Goal: Information Seeking & Learning: Learn about a topic

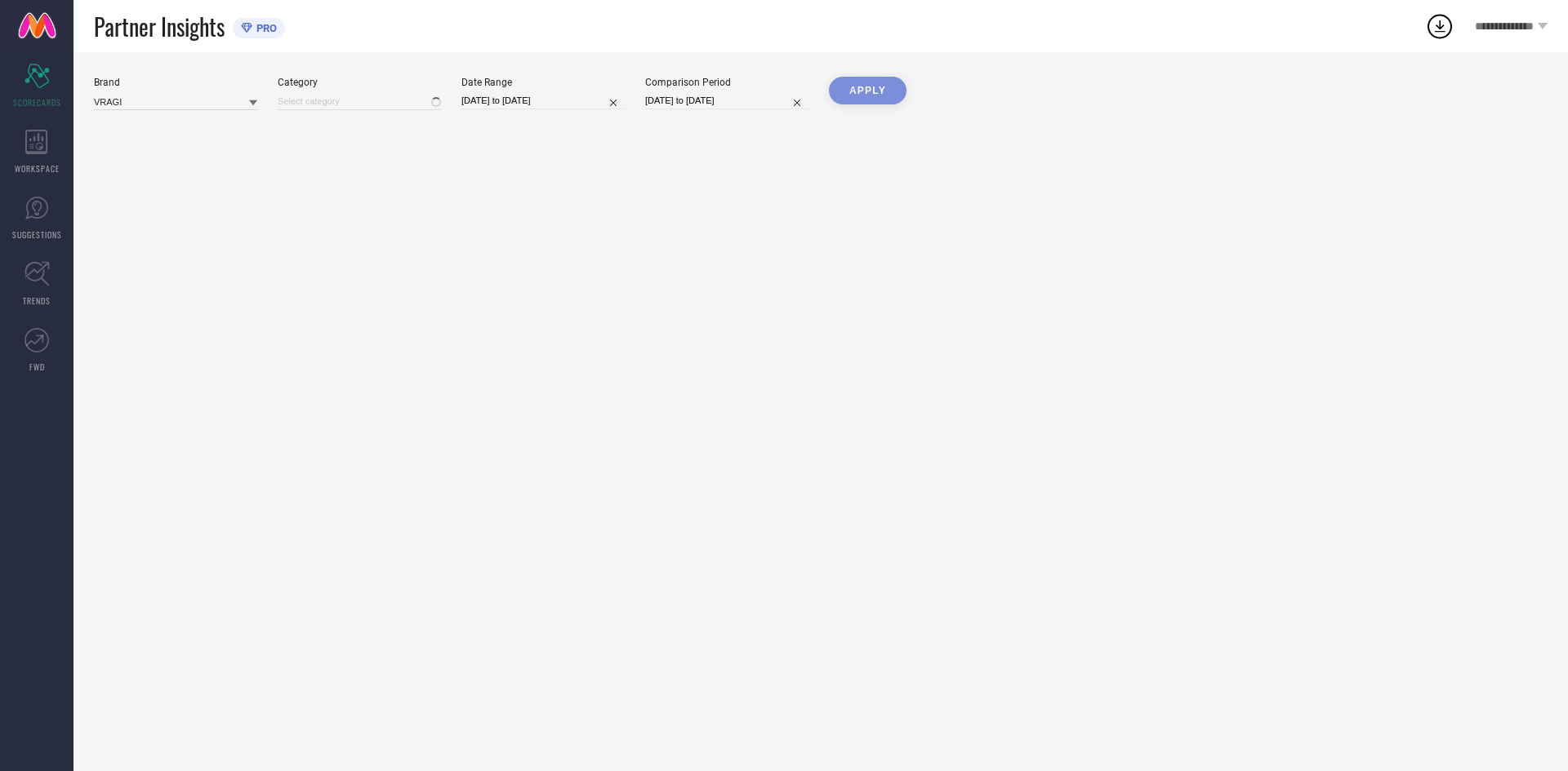
type input "All"
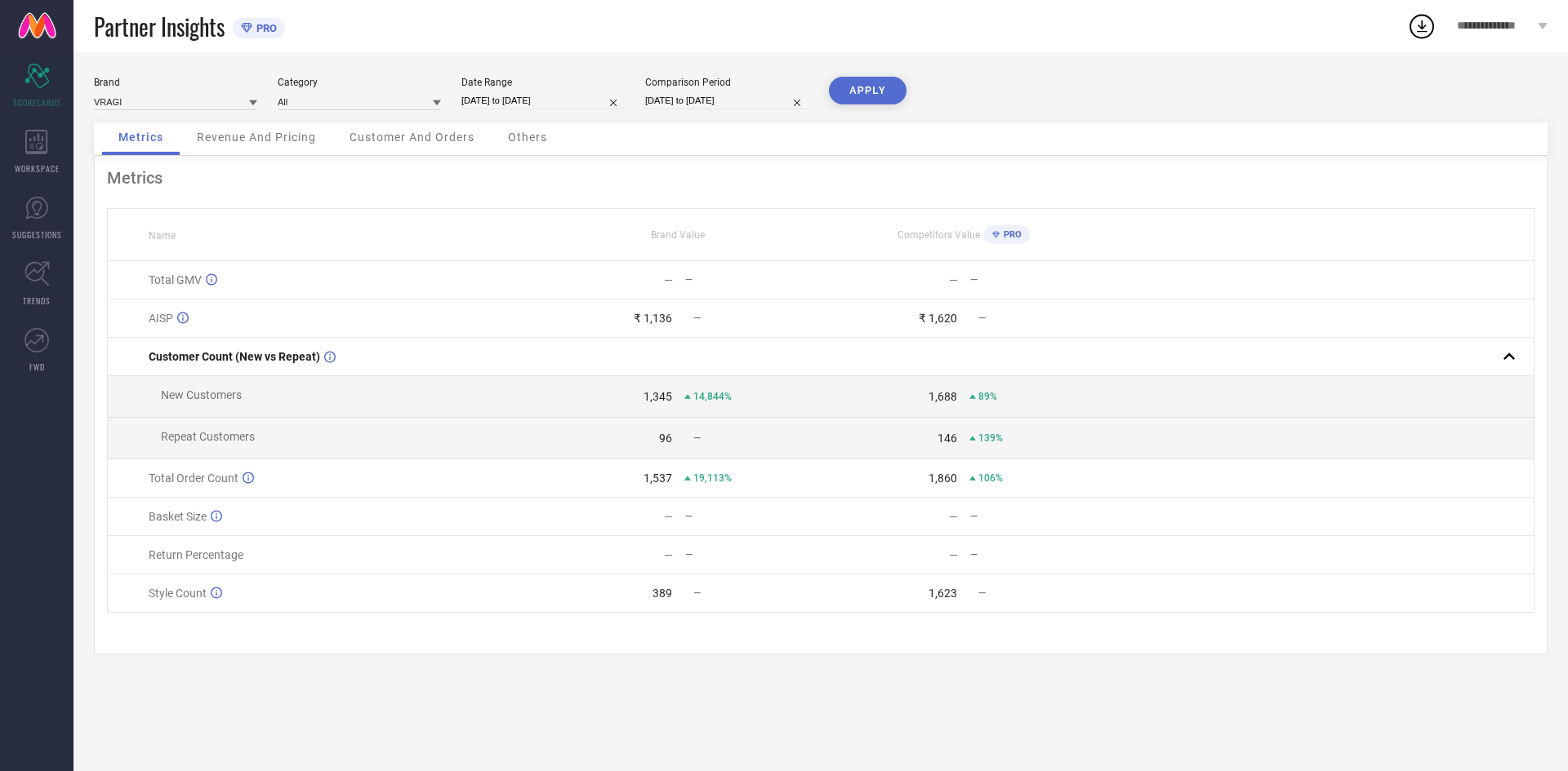
click at [284, 143] on span "Revenue And Pricing" at bounding box center [257, 137] width 119 height 13
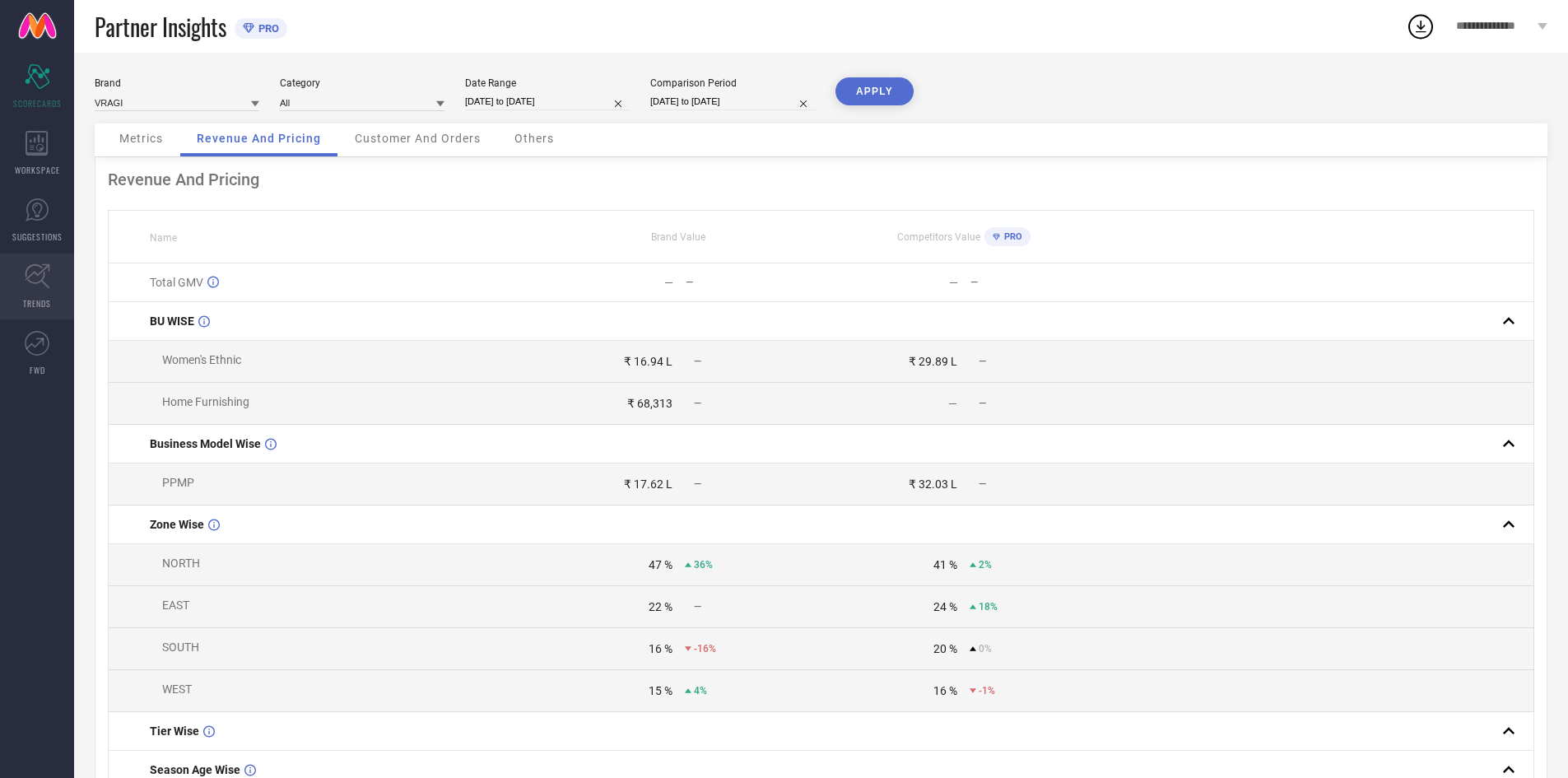
click at [36, 287] on icon at bounding box center [37, 276] width 25 height 25
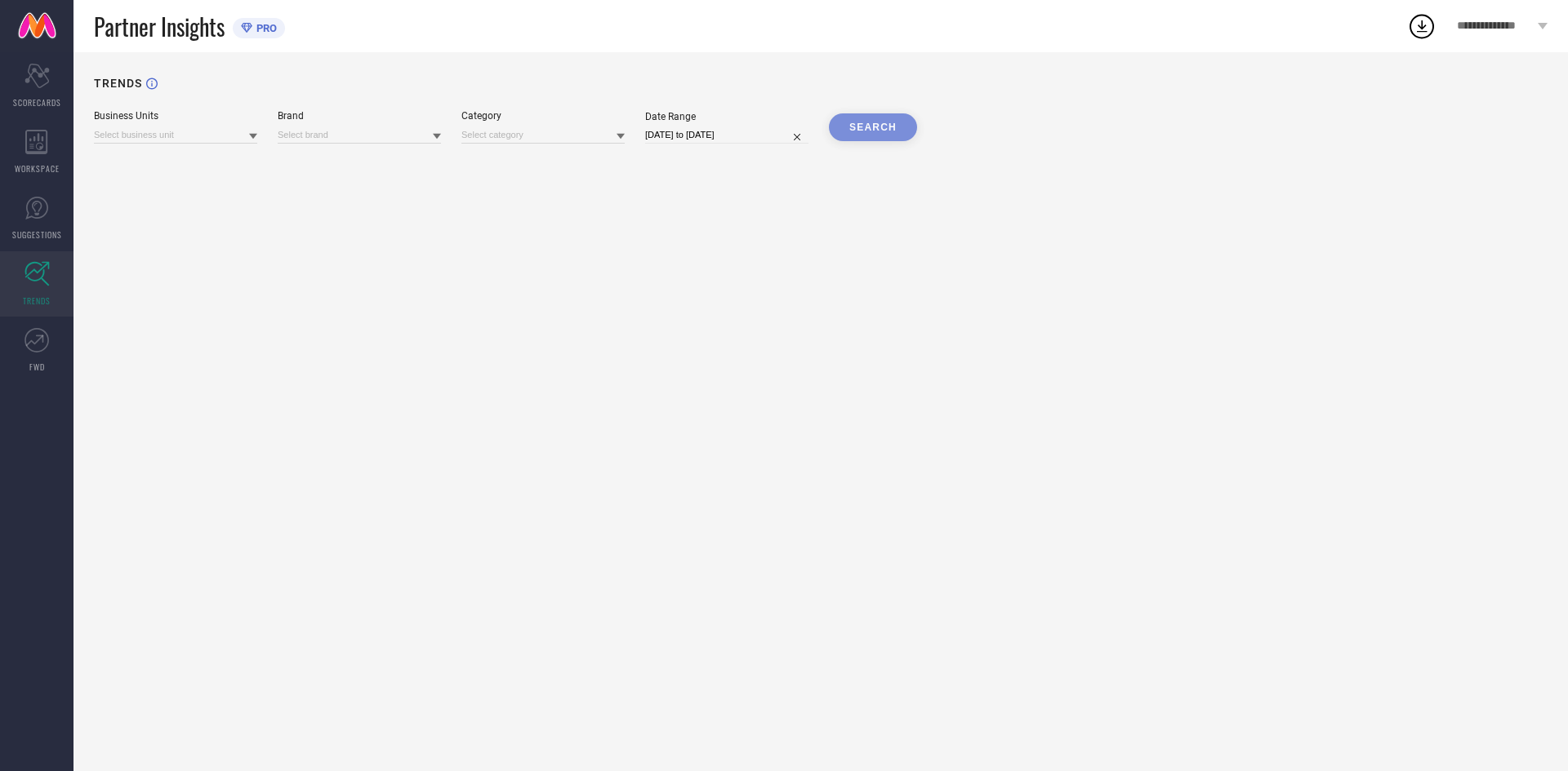
click at [145, 145] on div "TRENDS Business Units Brand Category Date Range 30-08-2025 to 29-09-2025 SEARCH" at bounding box center [821, 411] width 1494 height 719
click at [156, 138] on input at bounding box center [175, 135] width 163 height 17
click at [172, 159] on span "No results found" at bounding box center [175, 157] width 163 height 28
click at [44, 337] on icon at bounding box center [36, 340] width 24 height 24
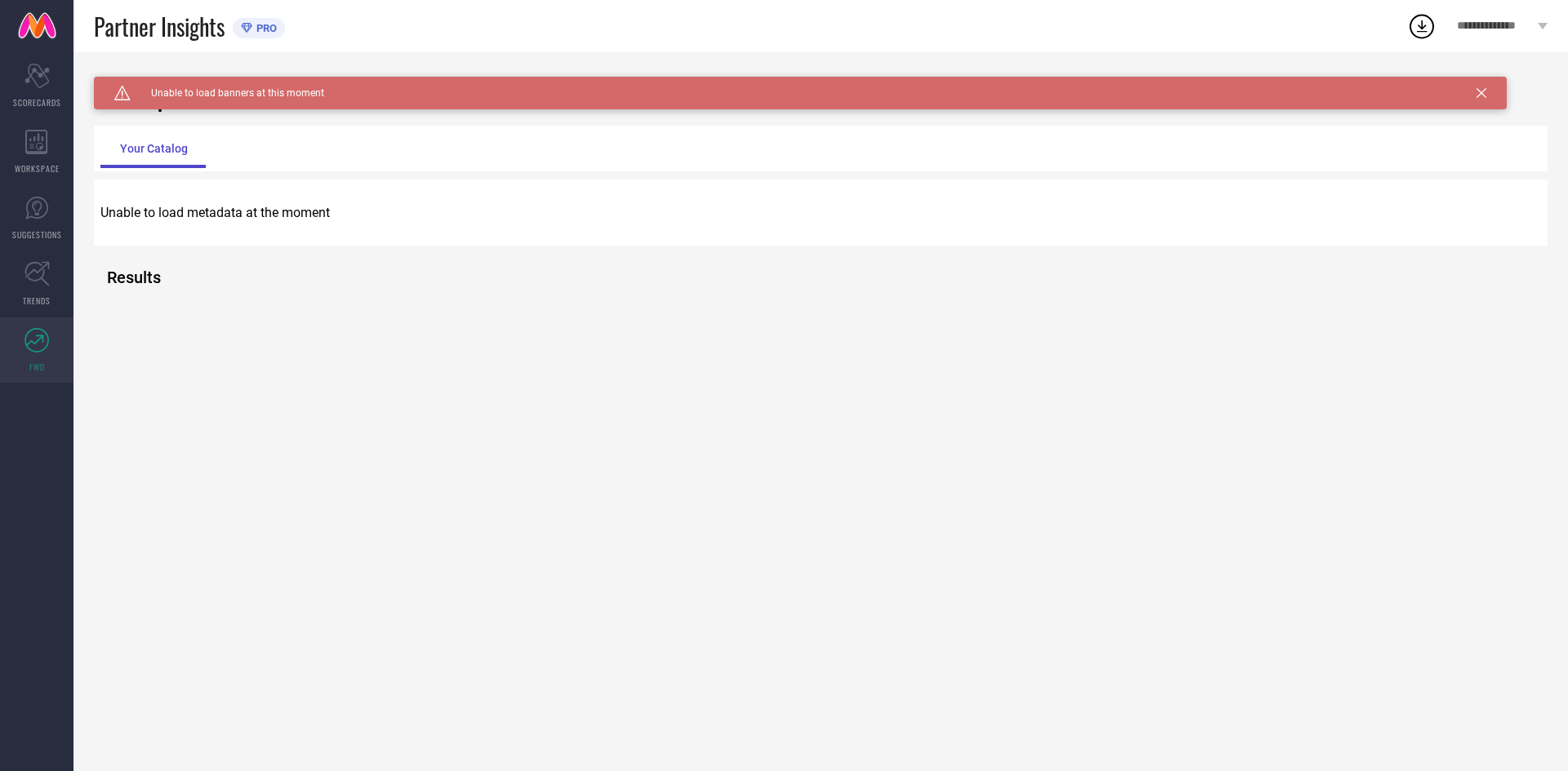
click at [180, 229] on div "Unable to load metadata at the moment" at bounding box center [820, 212] width 1454 height 41
click at [43, 142] on icon at bounding box center [36, 141] width 23 height 24
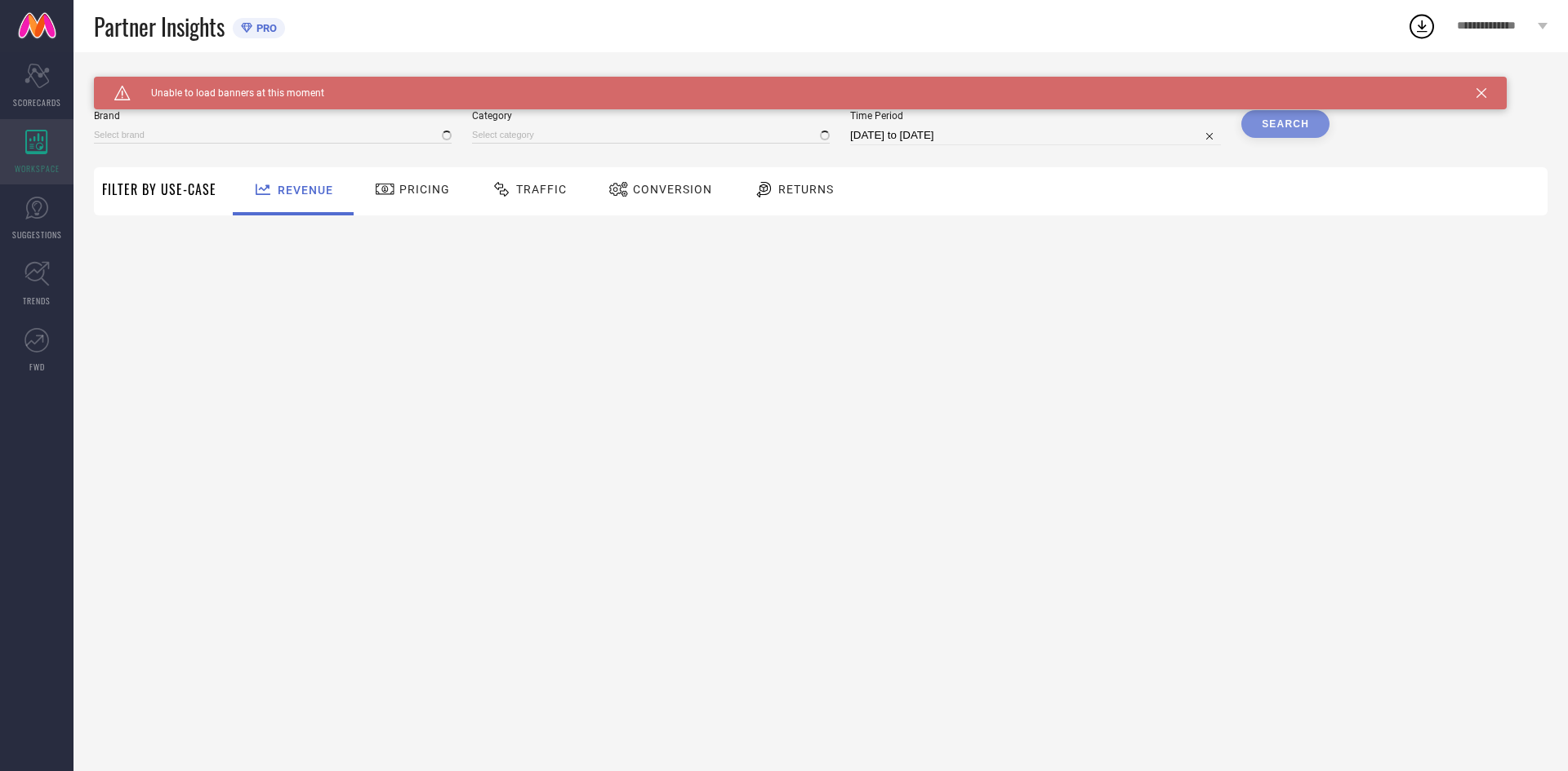
type input "VRAGI"
type input "All"
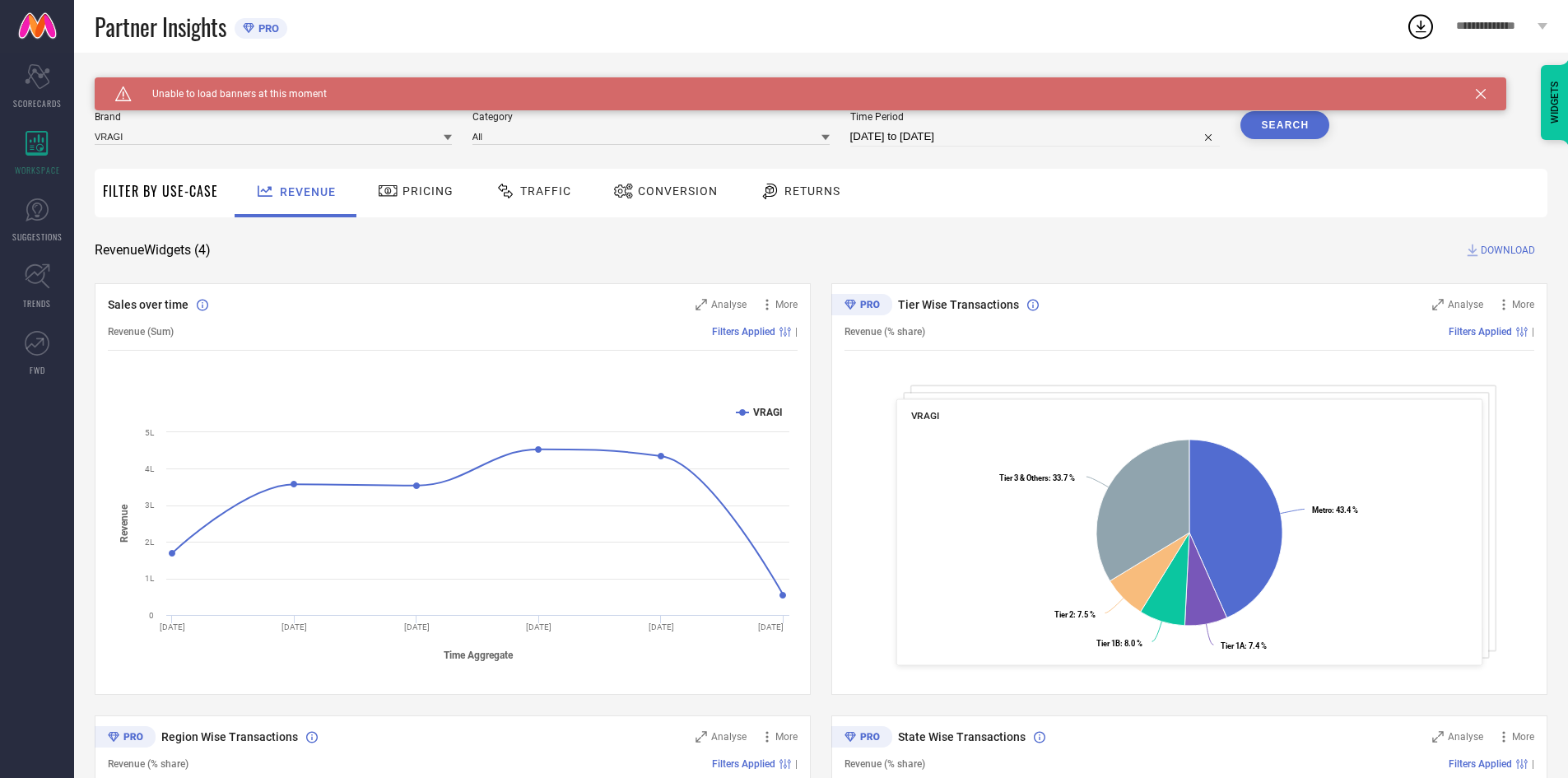
click at [551, 194] on span "Traffic" at bounding box center [545, 191] width 51 height 14
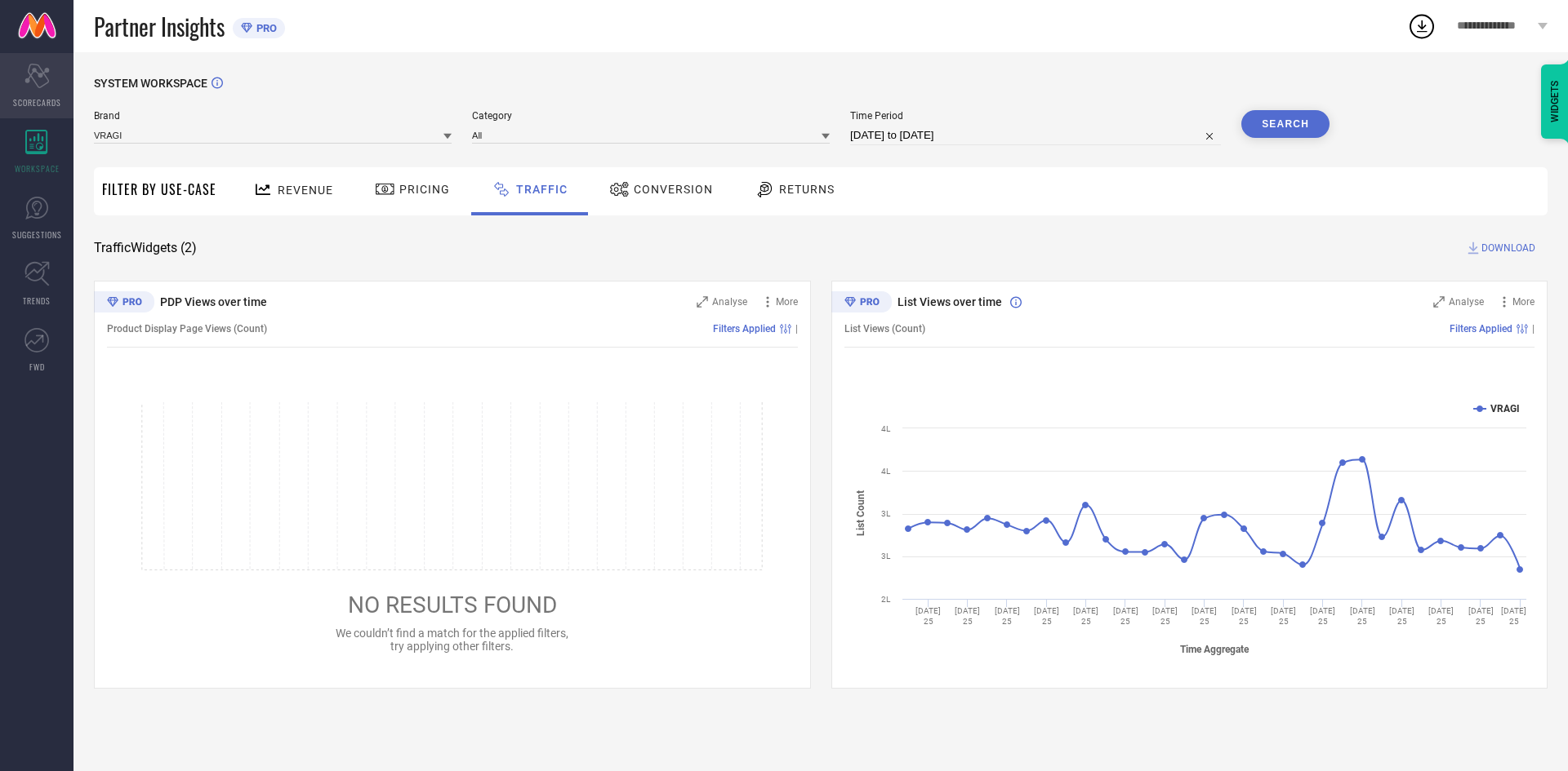
click at [33, 76] on icon "Scorecard" at bounding box center [37, 76] width 25 height 24
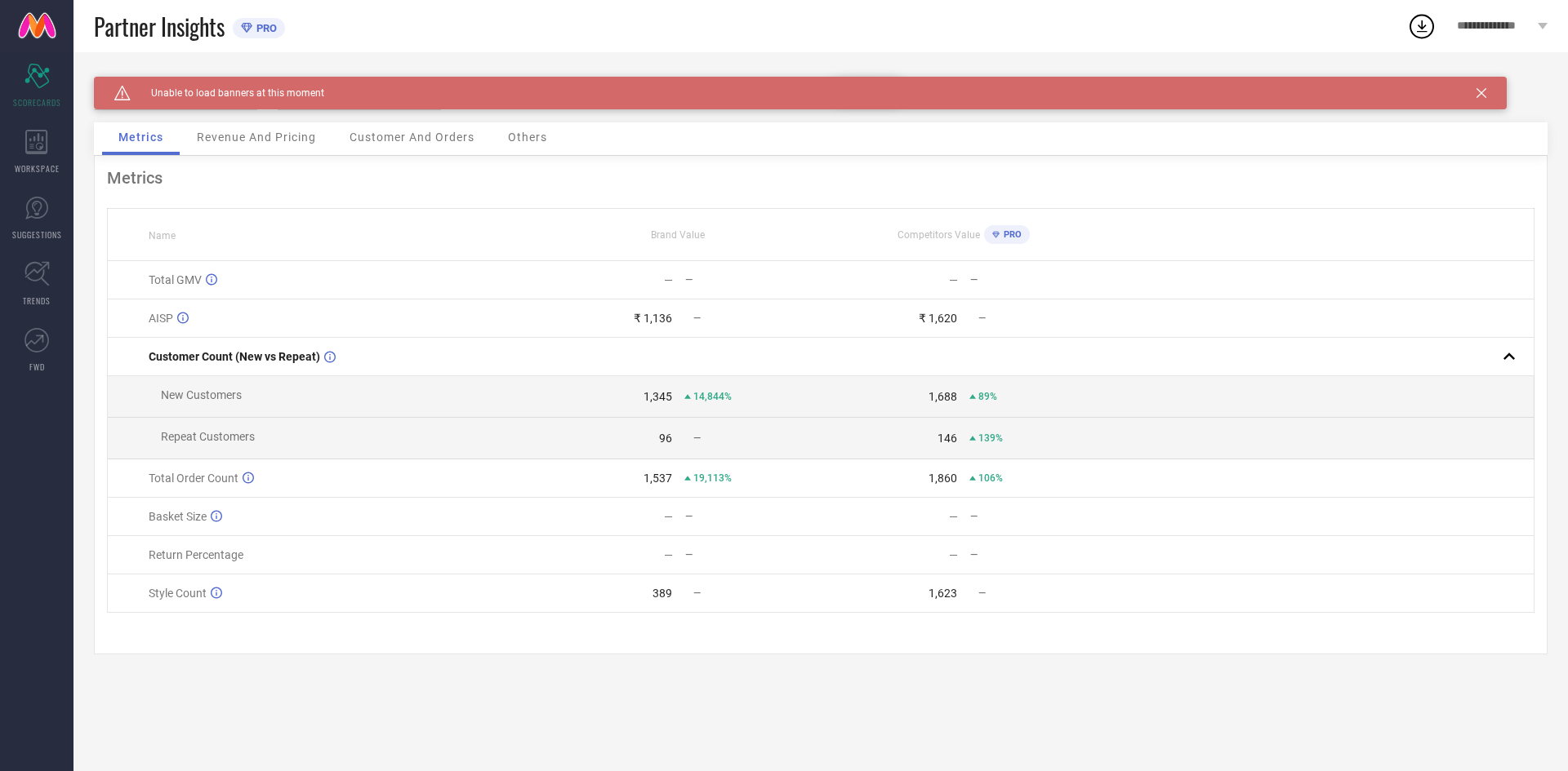
click at [247, 144] on span "Revenue And Pricing" at bounding box center [257, 137] width 119 height 13
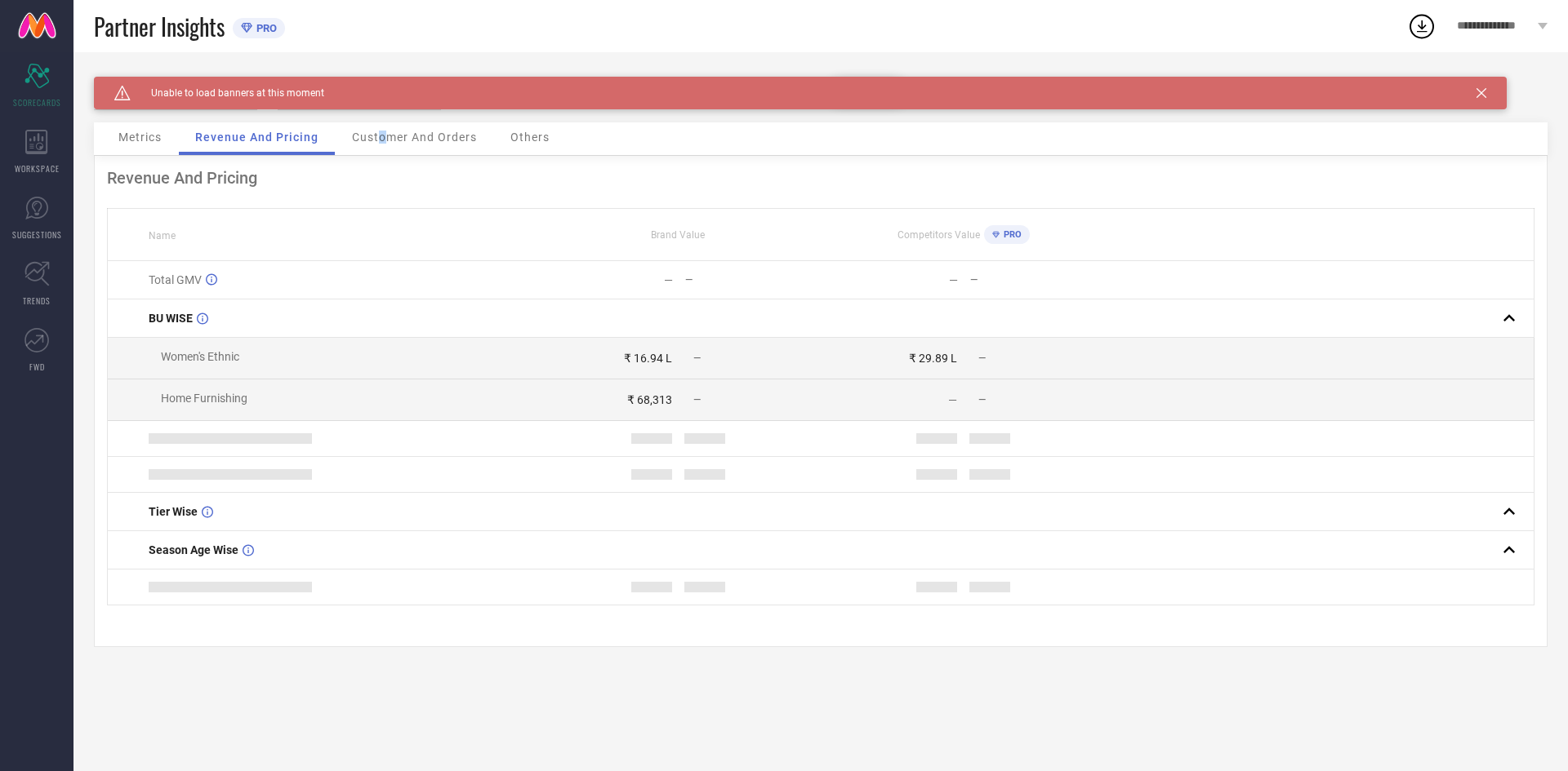
drag, startPoint x: 379, startPoint y: 131, endPoint x: 387, endPoint y: 133, distance: 8.2
click at [383, 133] on span "Customer And Orders" at bounding box center [414, 137] width 125 height 13
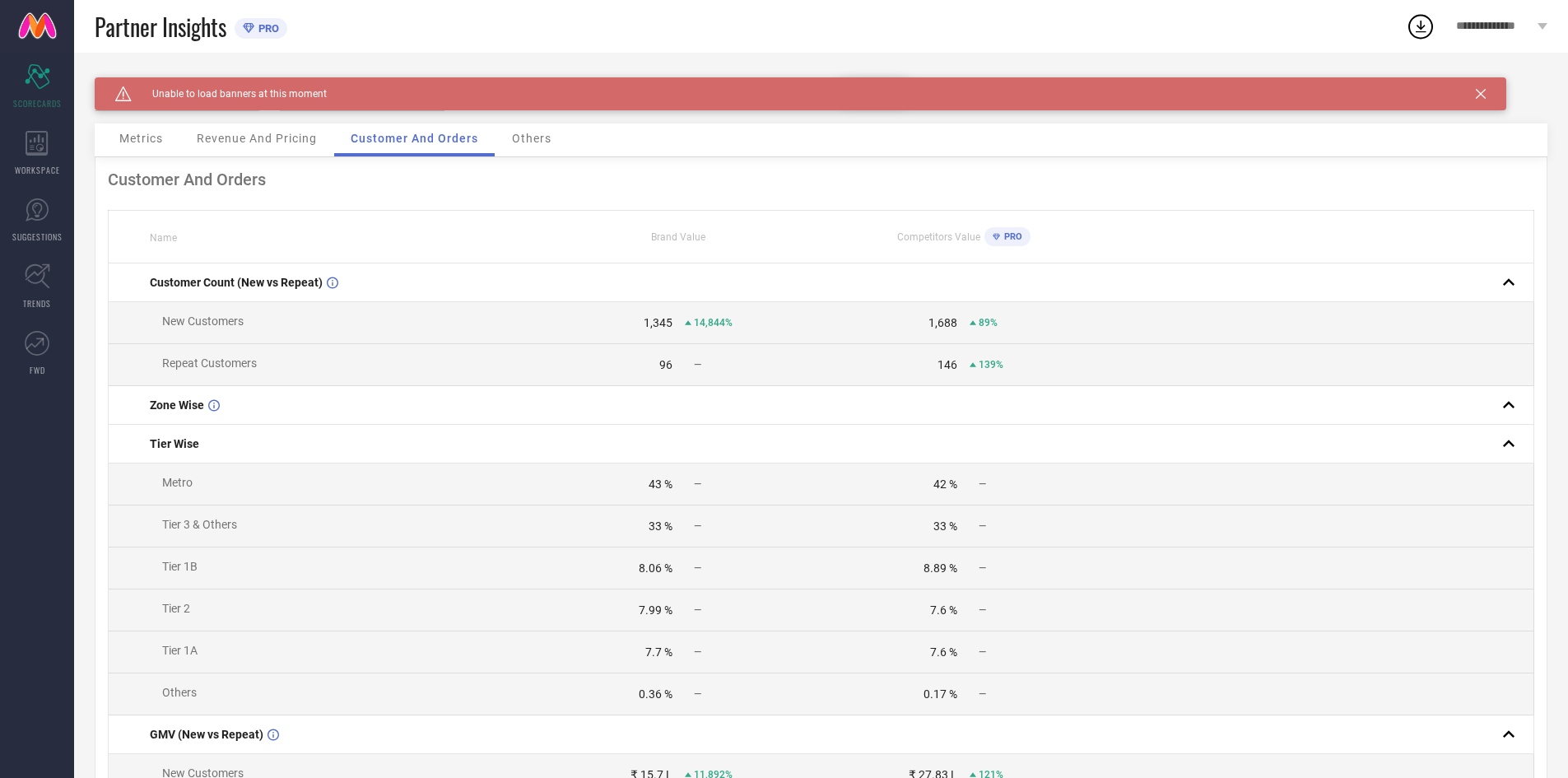
click at [532, 143] on span "Others" at bounding box center [532, 138] width 40 height 14
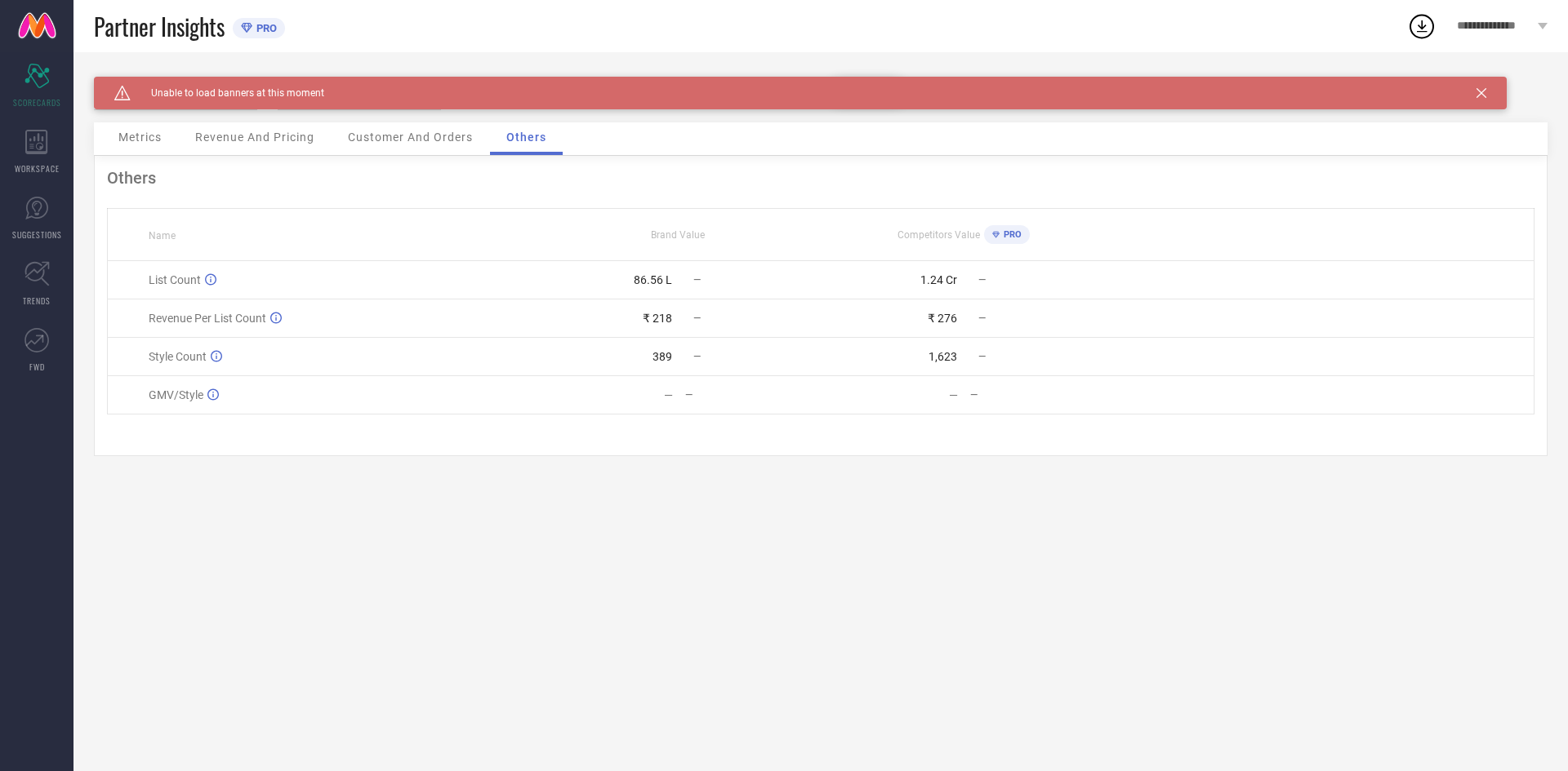
click at [421, 147] on div "Customer And Orders" at bounding box center [410, 139] width 158 height 32
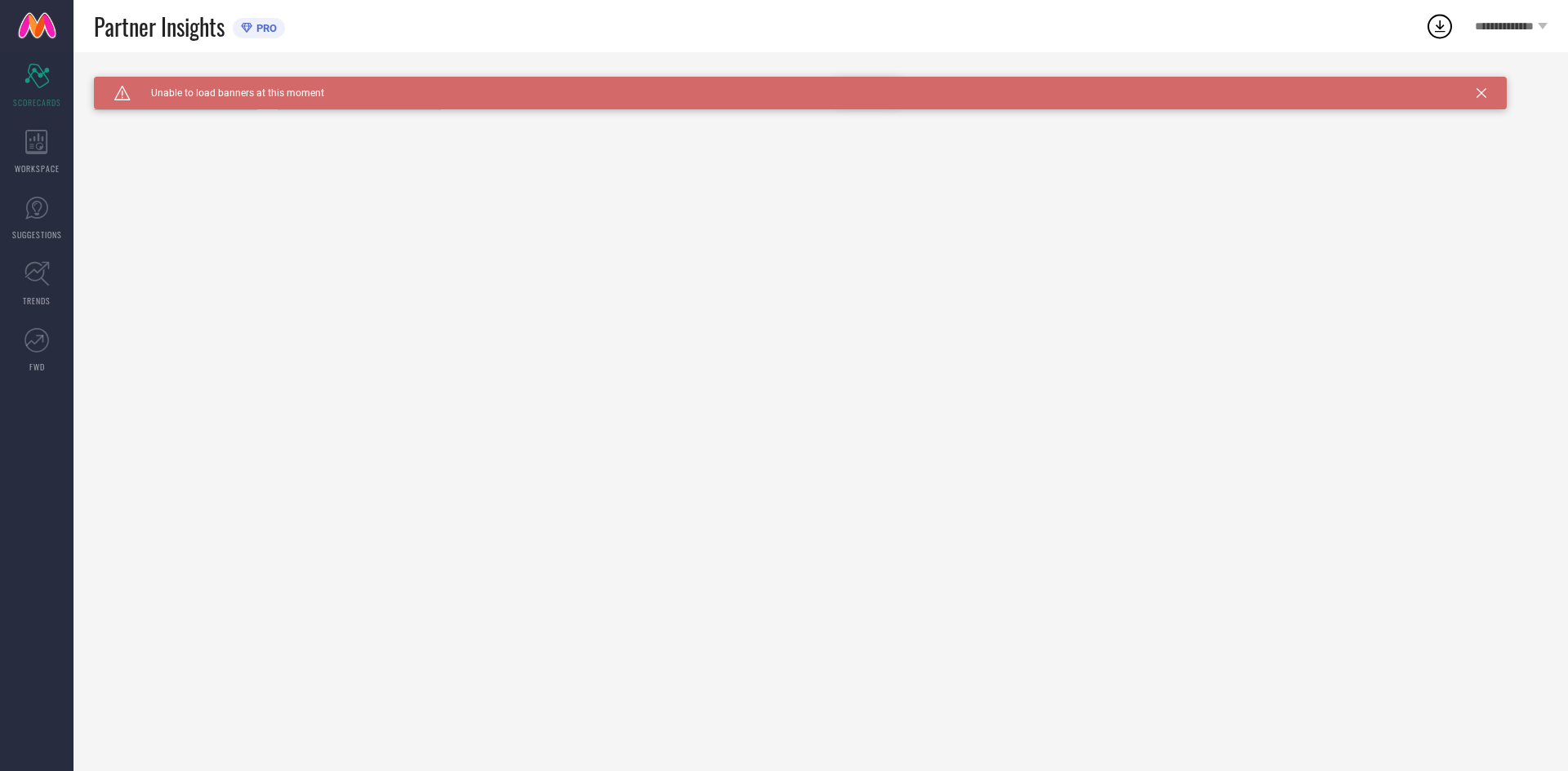
type input "All"
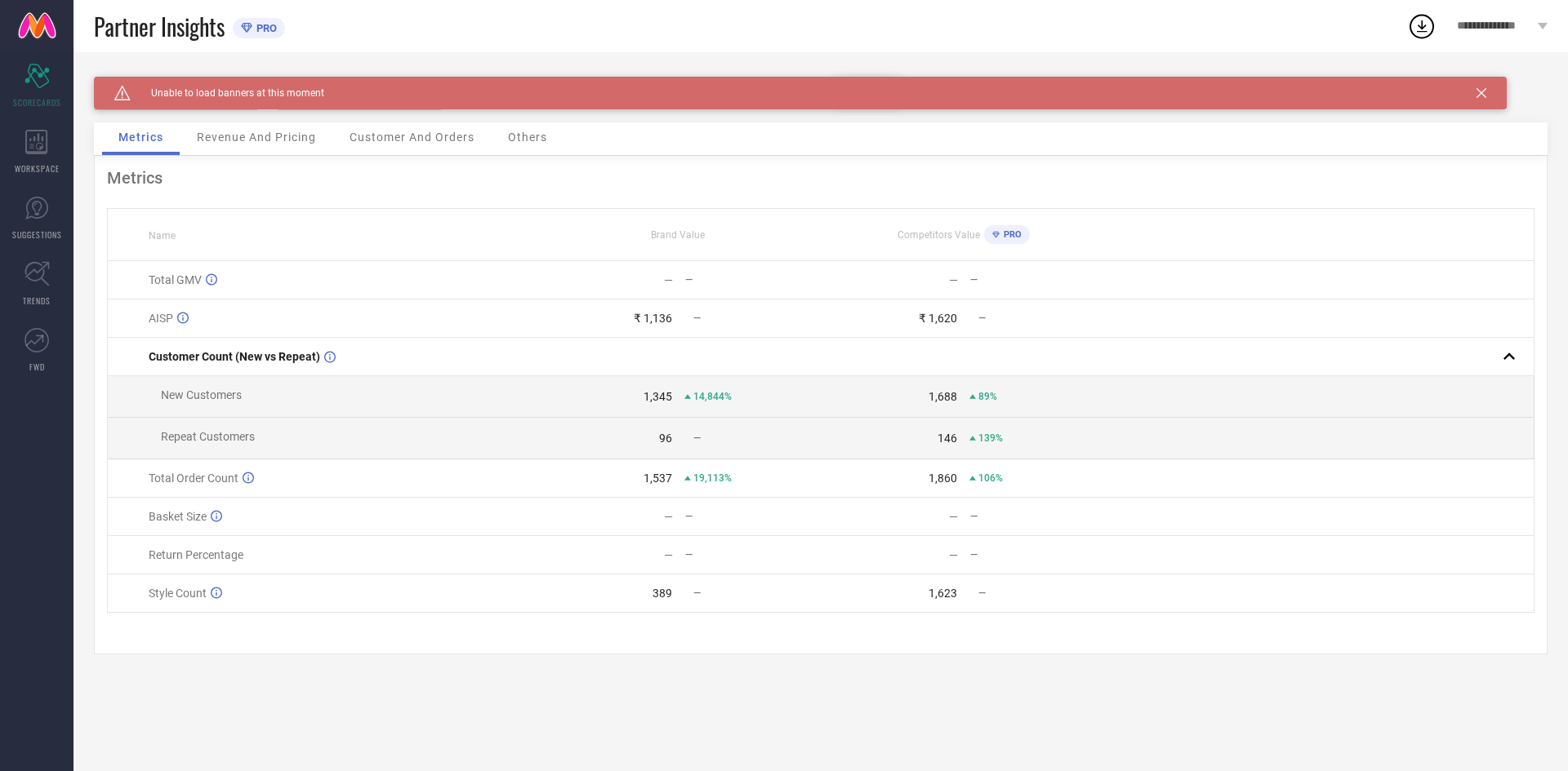
click at [248, 134] on span "Revenue And Pricing" at bounding box center [257, 137] width 119 height 13
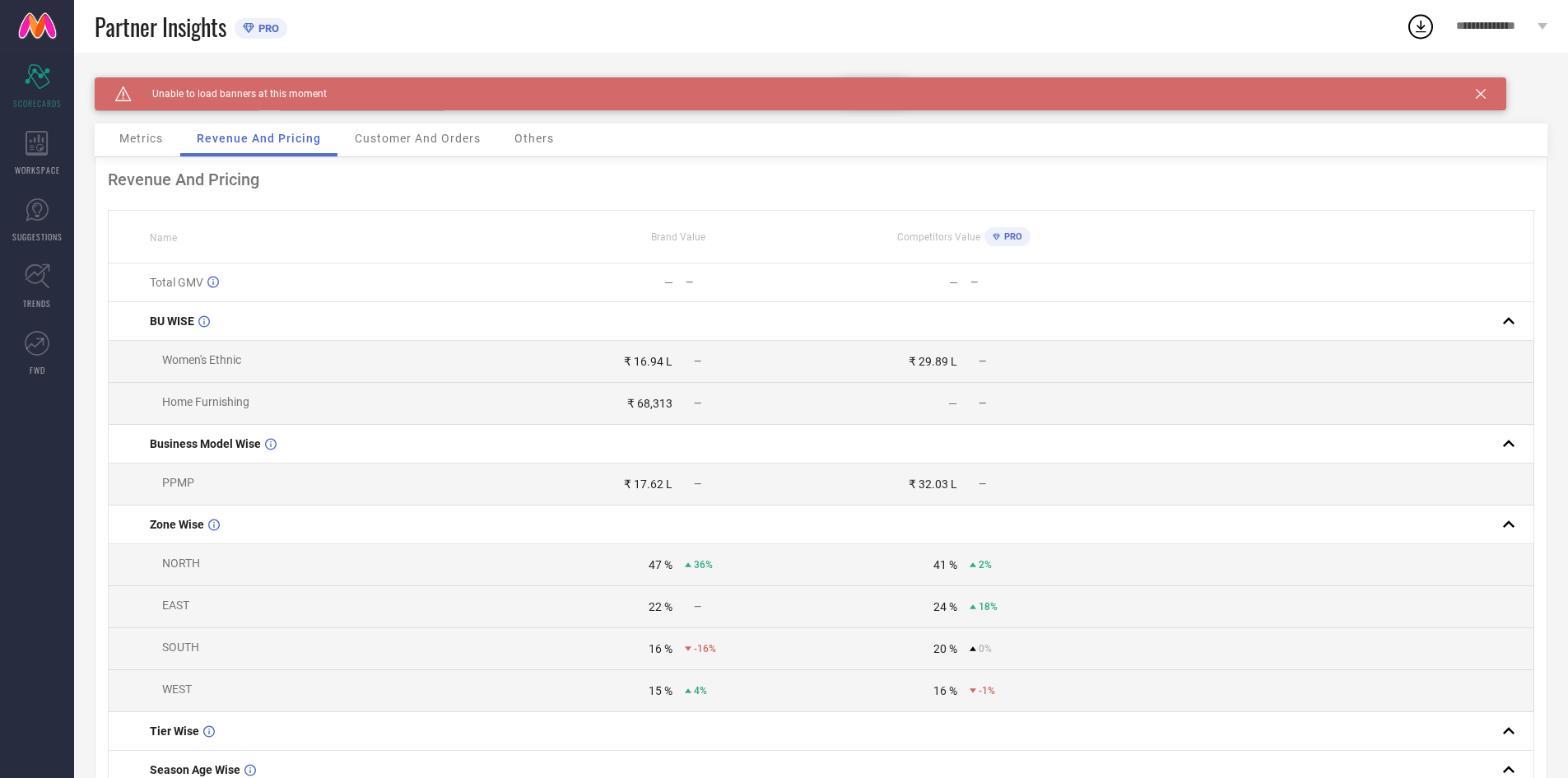
click at [417, 145] on span "Customer And Orders" at bounding box center [417, 138] width 126 height 14
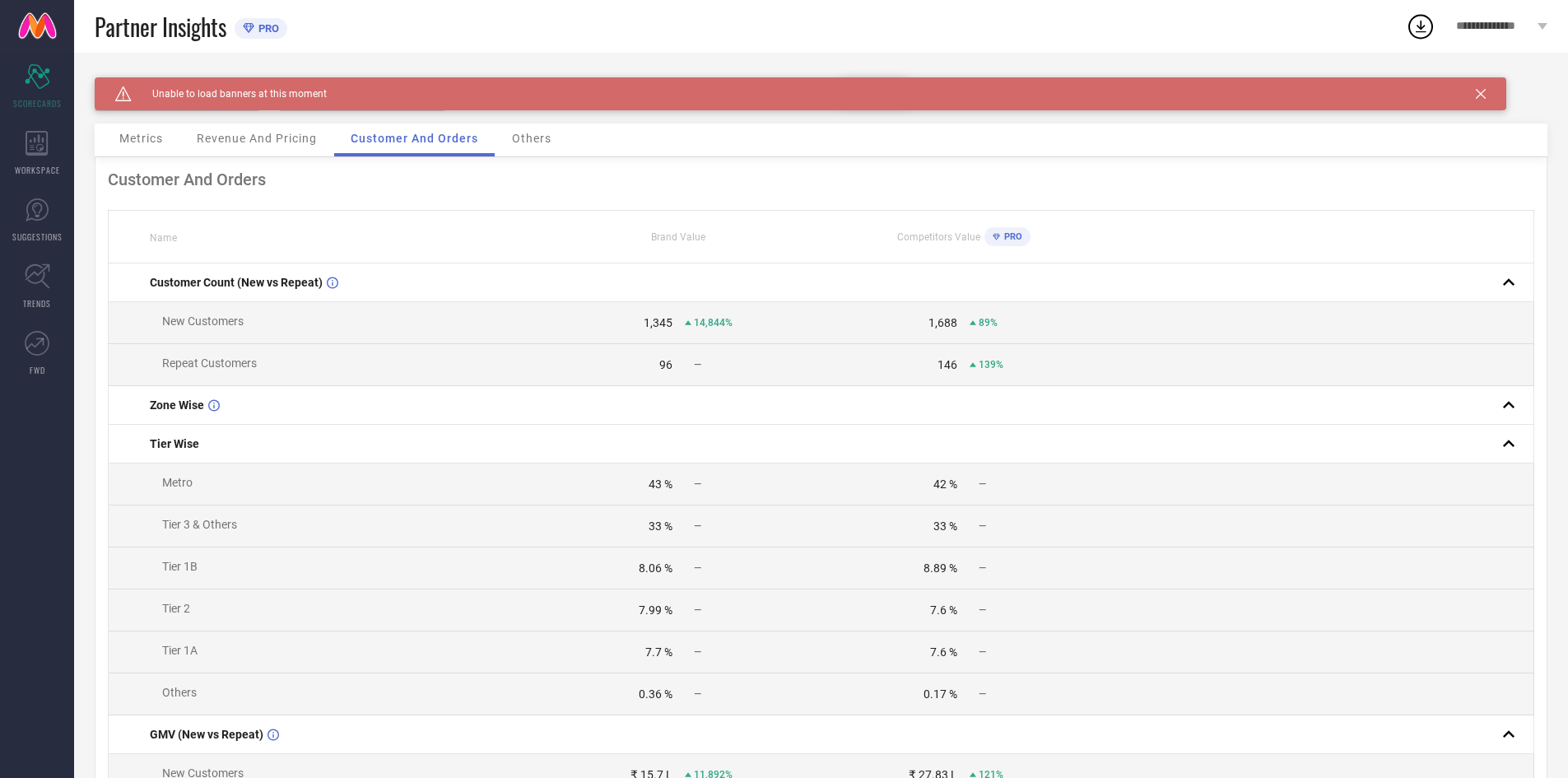
click at [550, 146] on div "Others" at bounding box center [532, 140] width 73 height 33
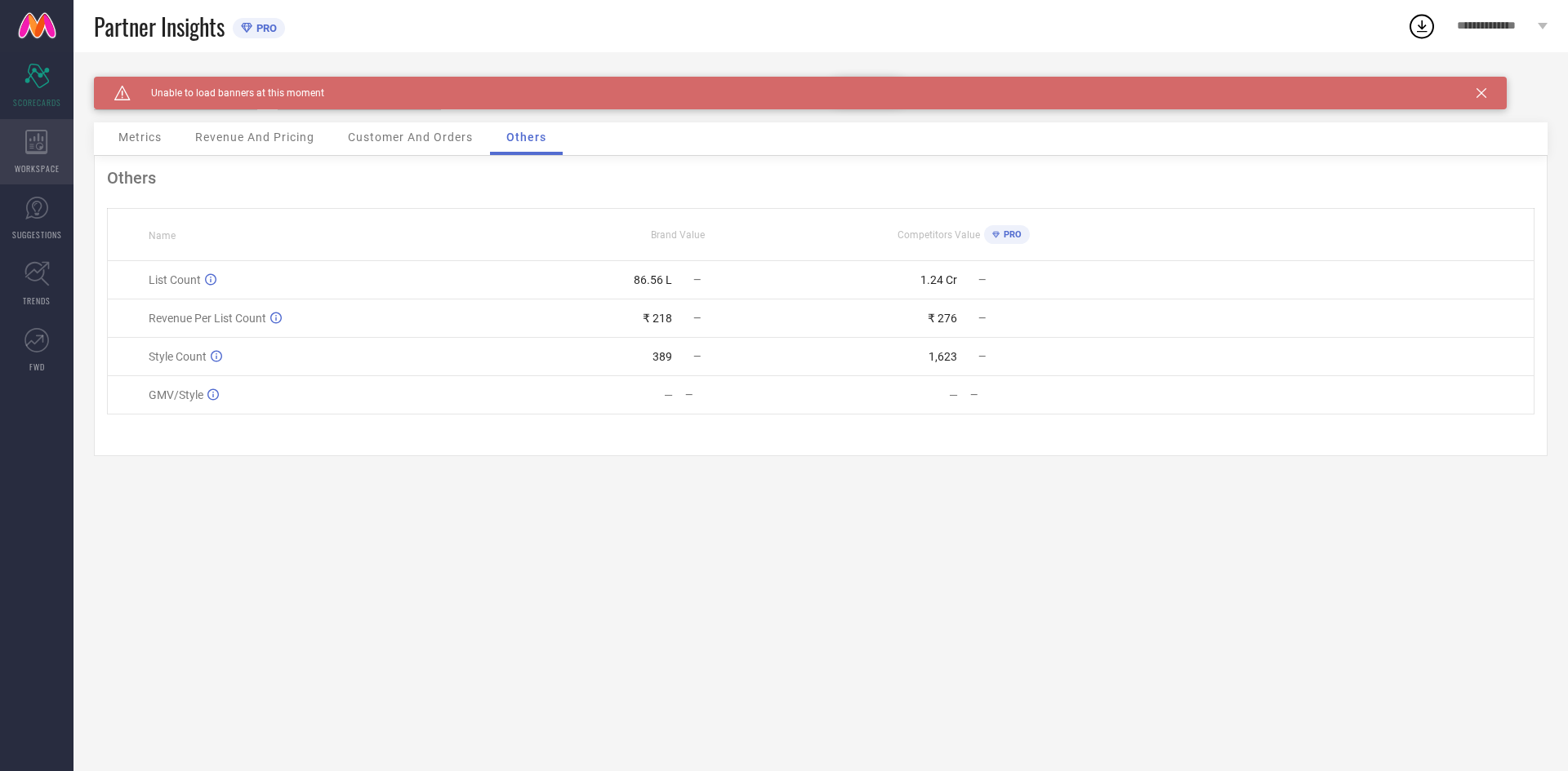
click at [45, 153] on icon at bounding box center [36, 141] width 22 height 24
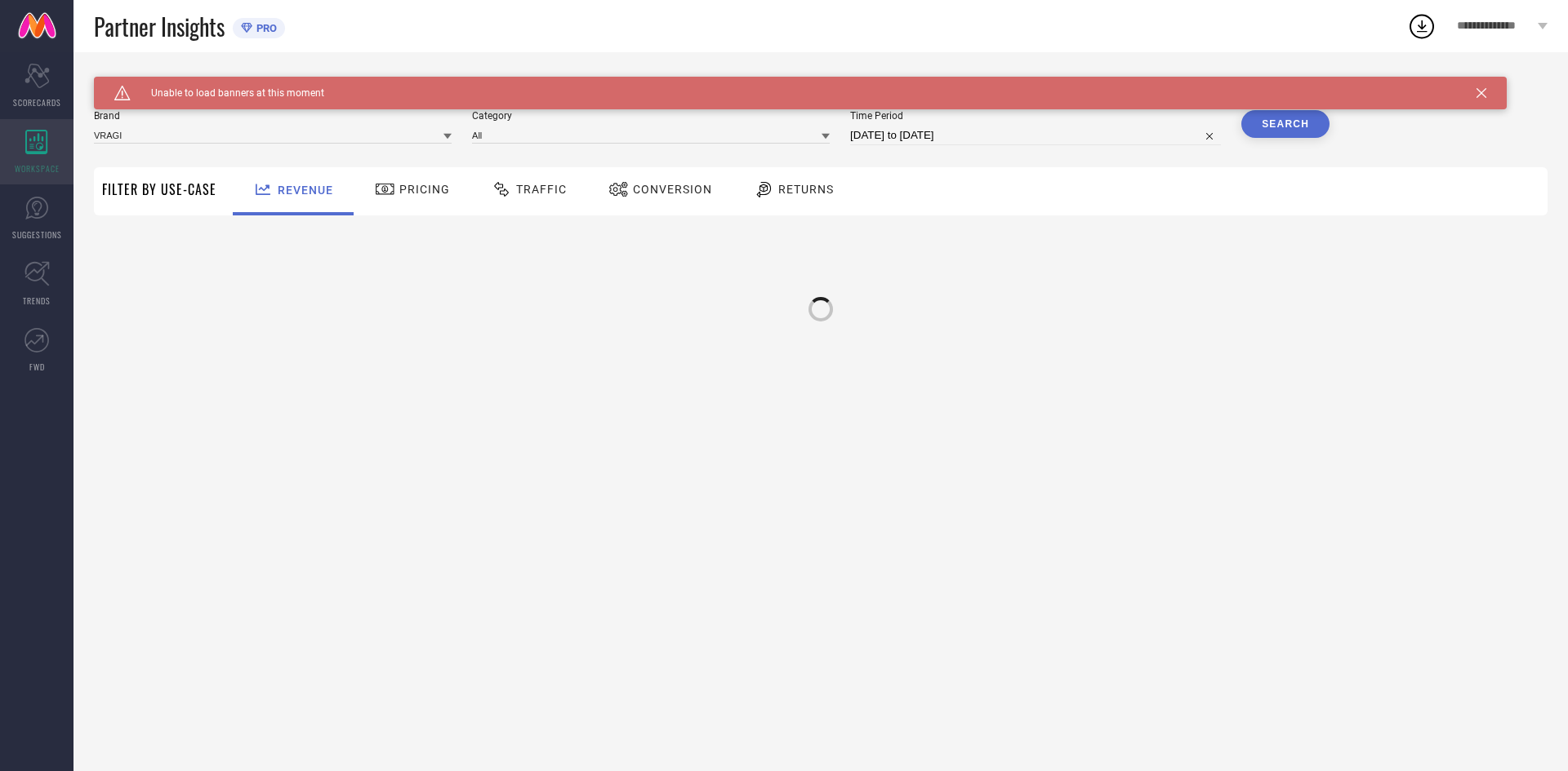
type input "VRAGI"
type input "All"
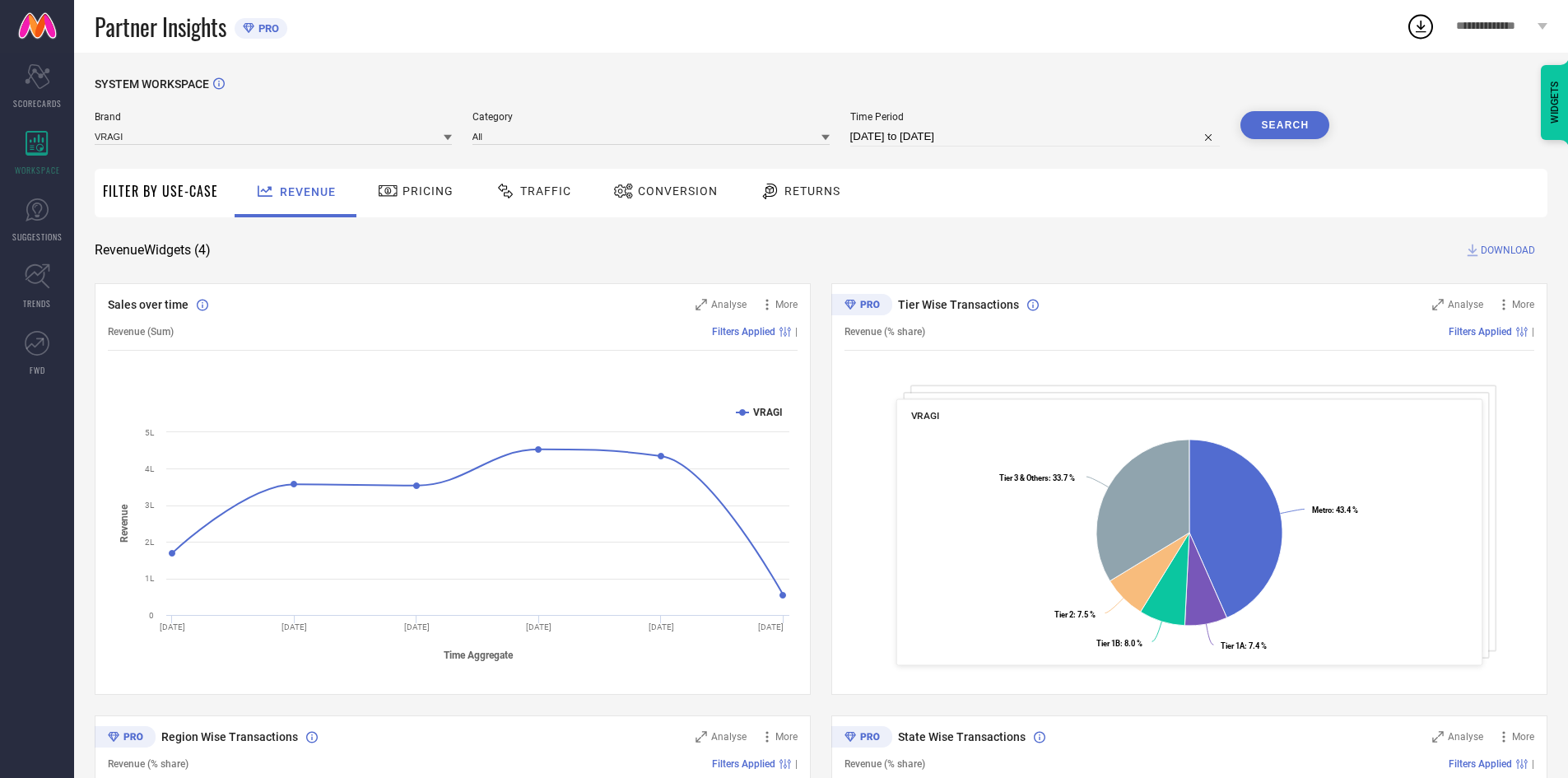
click at [429, 189] on span "Pricing" at bounding box center [428, 191] width 51 height 14
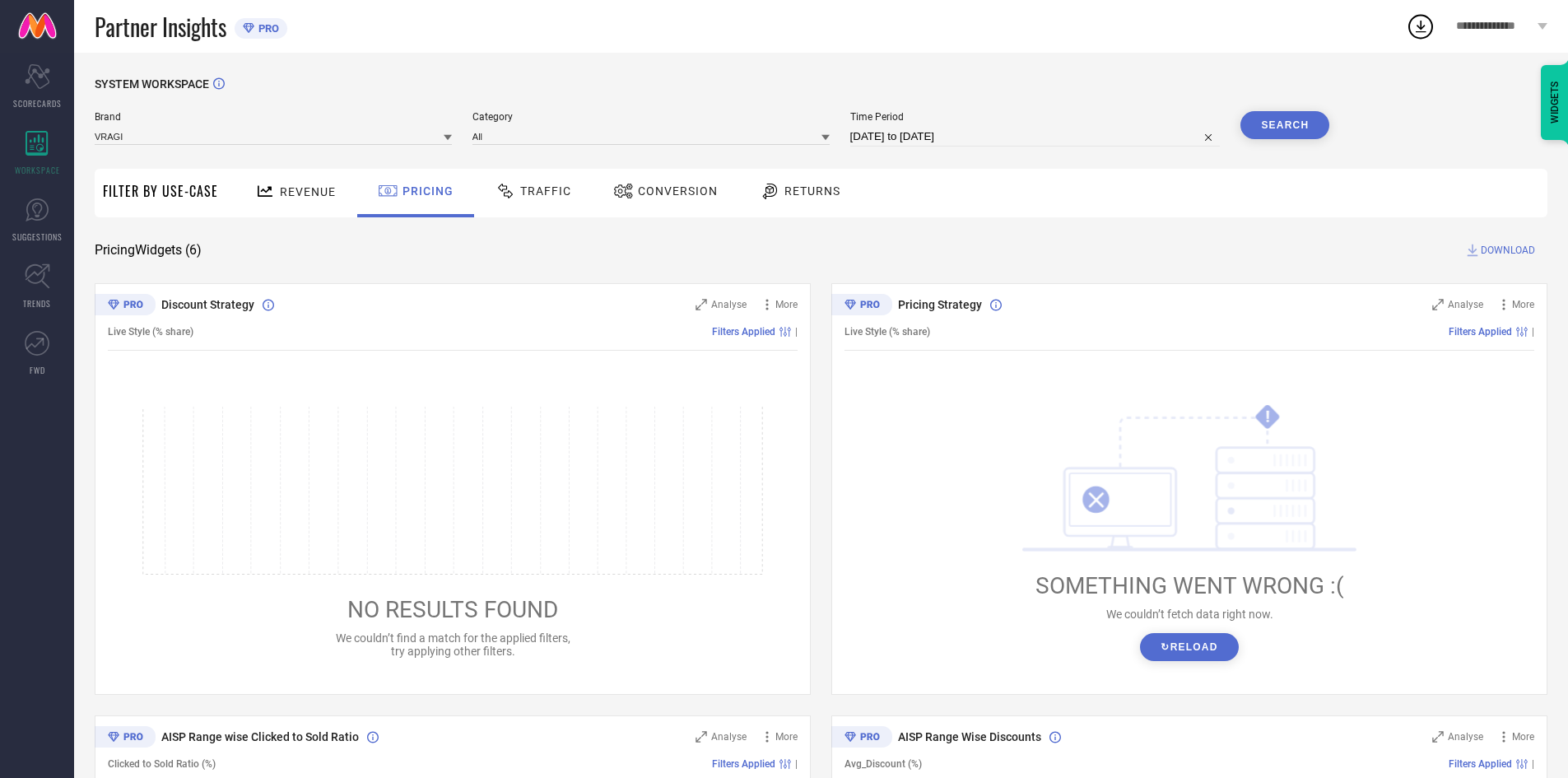
click at [553, 185] on span "Traffic" at bounding box center [545, 191] width 51 height 14
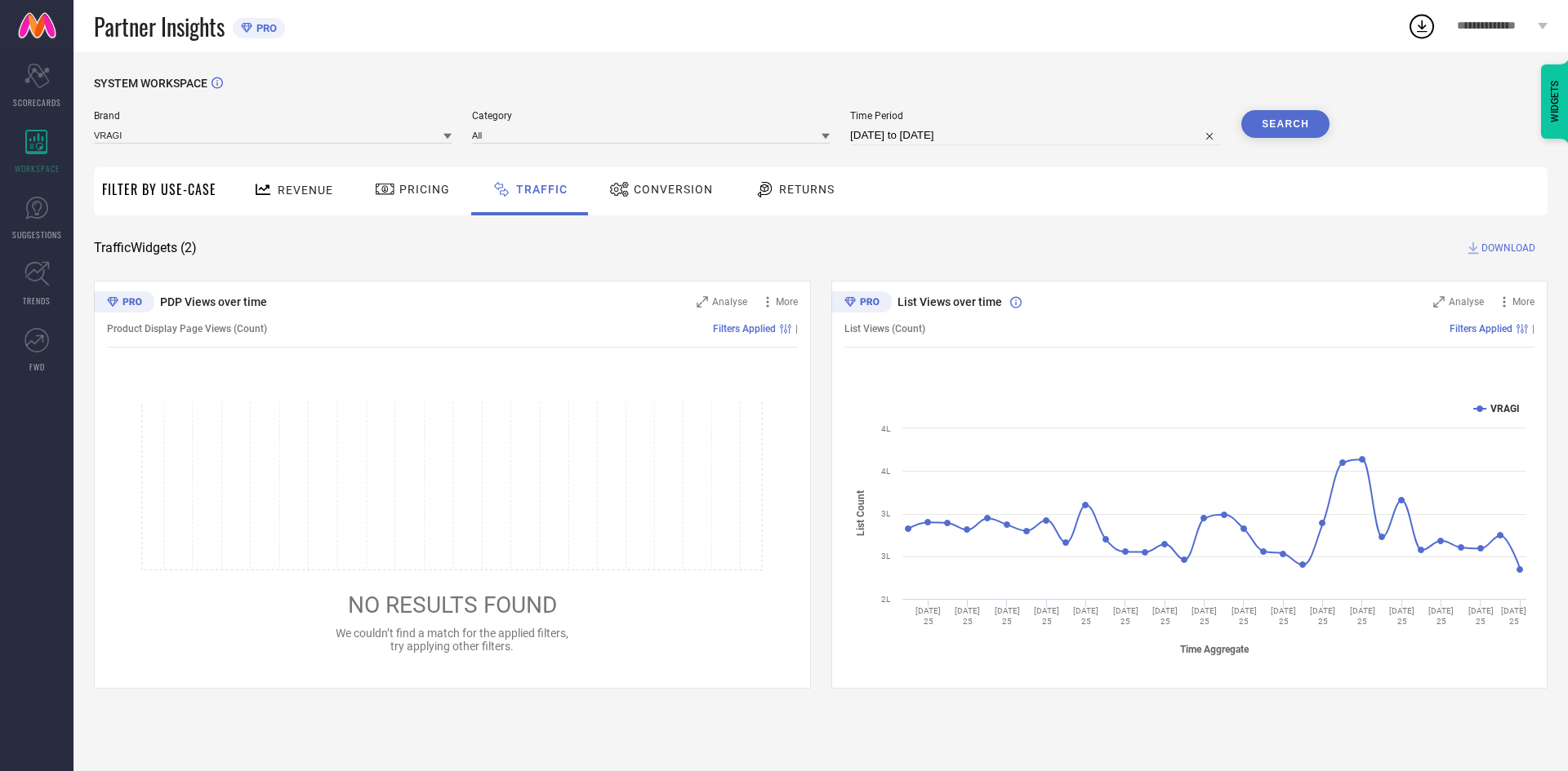
click at [667, 193] on span "Conversion" at bounding box center [673, 189] width 79 height 13
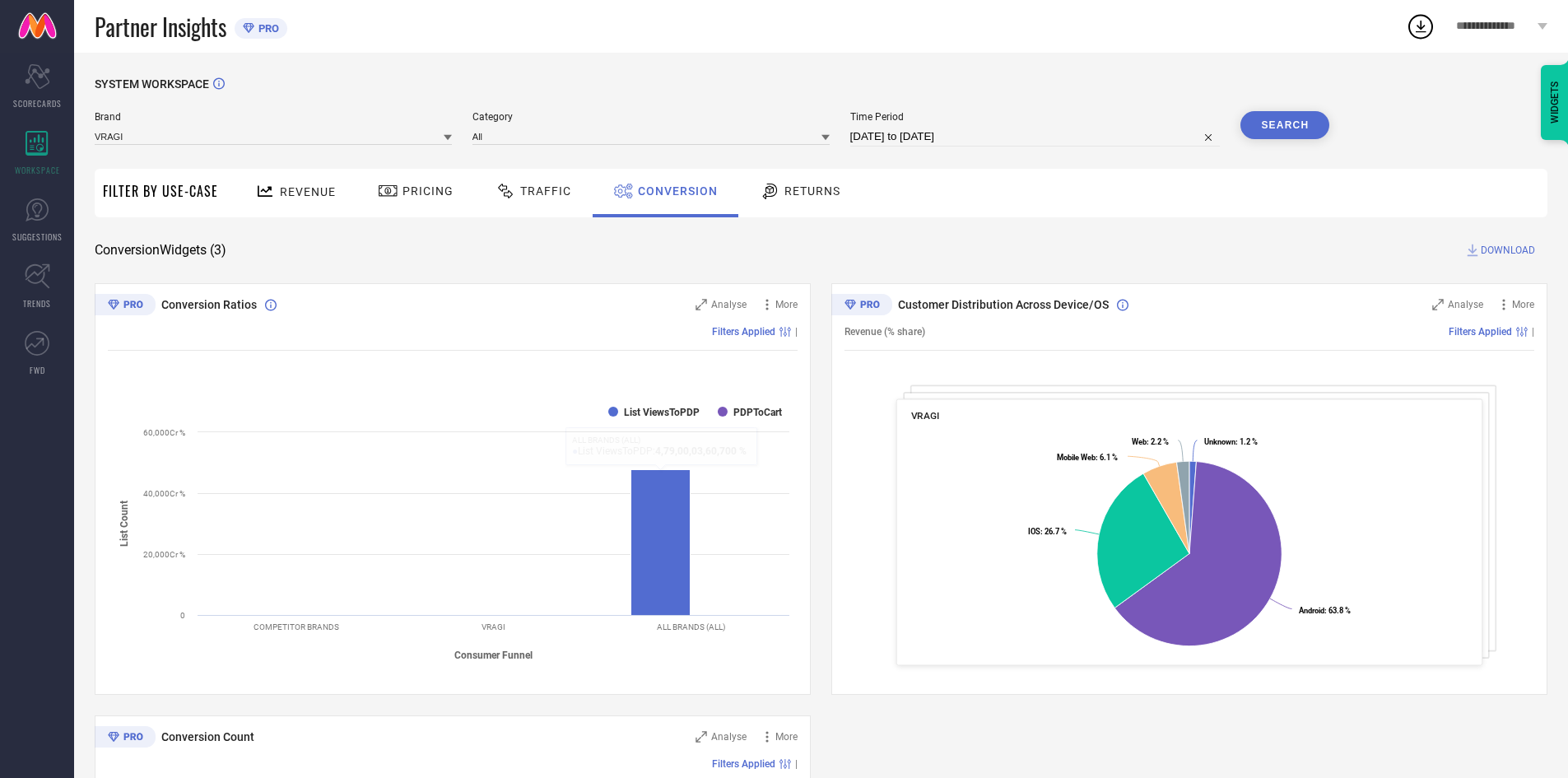
click at [793, 185] on span "Returns" at bounding box center [813, 191] width 56 height 14
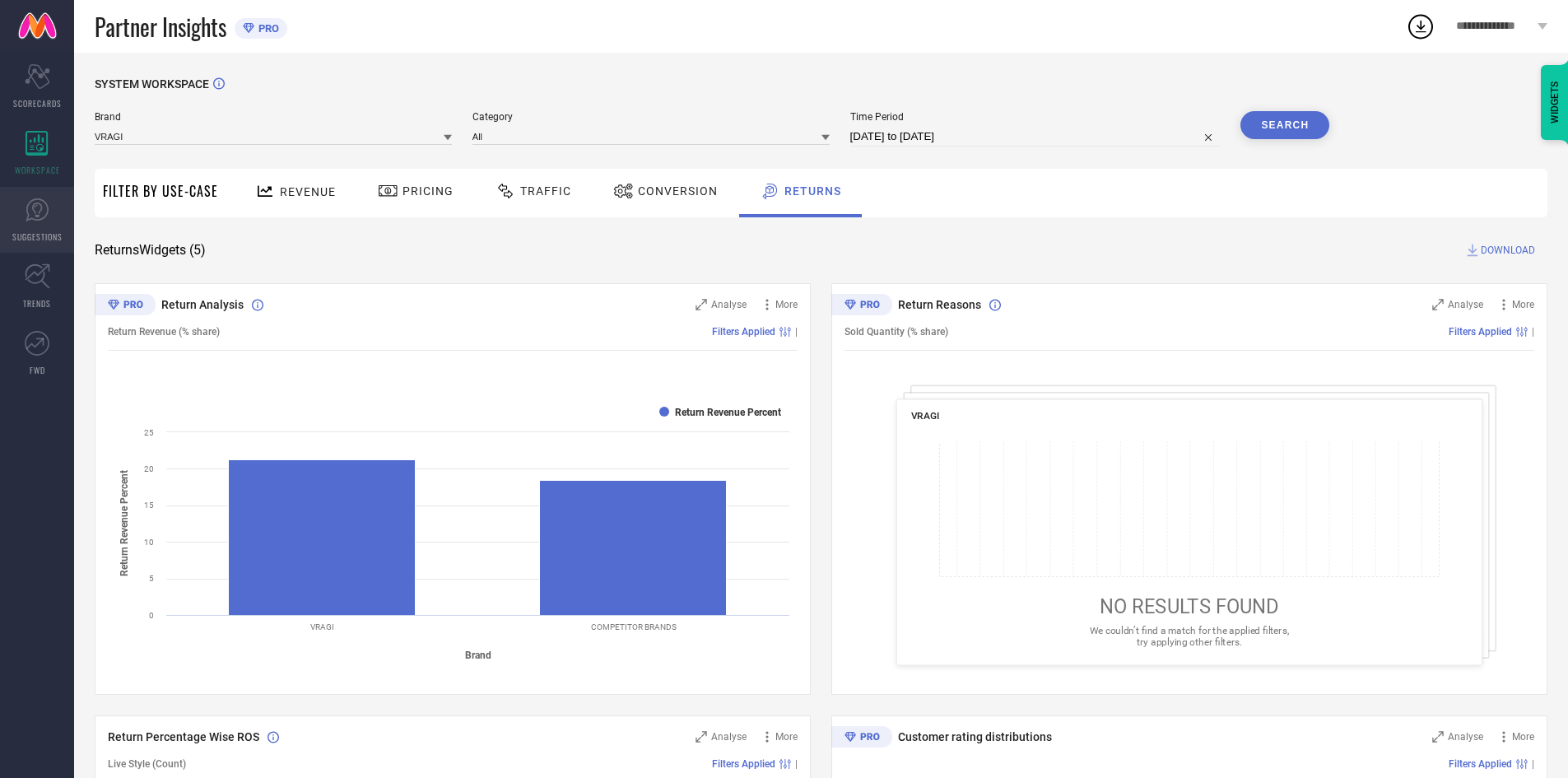
click at [44, 221] on icon at bounding box center [36, 210] width 24 height 25
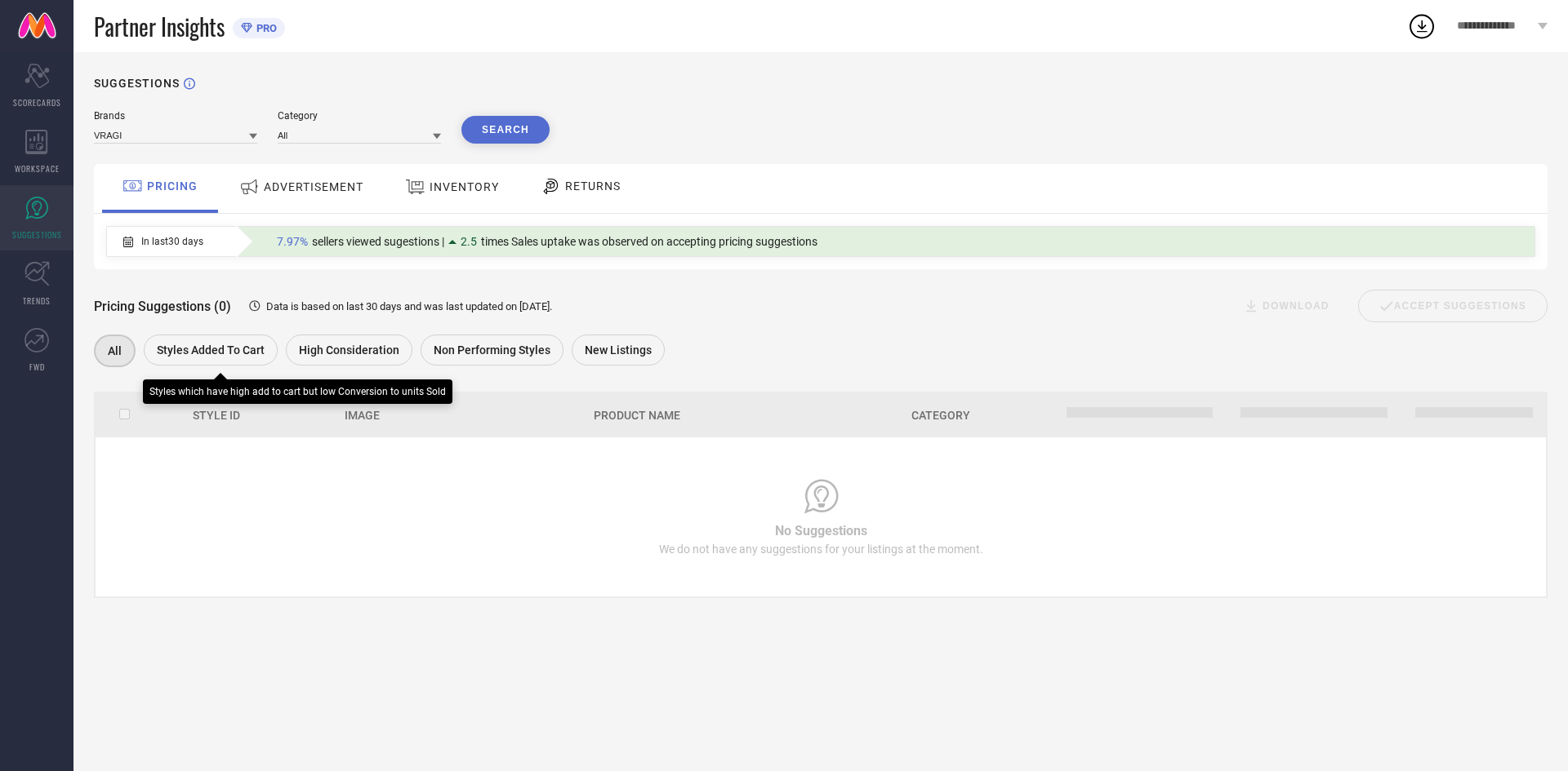
click at [226, 351] on span "Styles Added To Cart" at bounding box center [211, 350] width 108 height 13
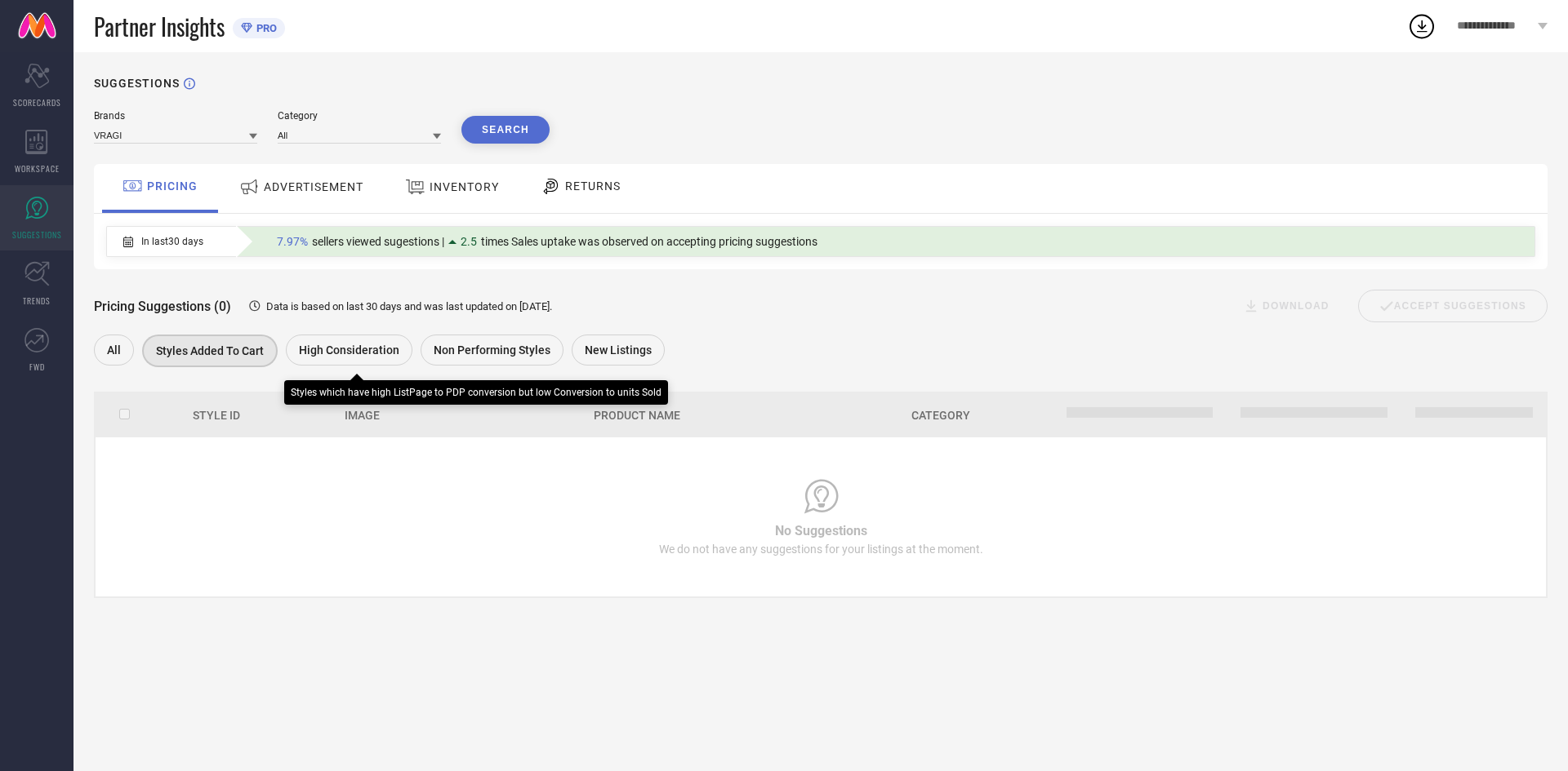
click at [338, 354] on span "High Consideration" at bounding box center [349, 350] width 101 height 13
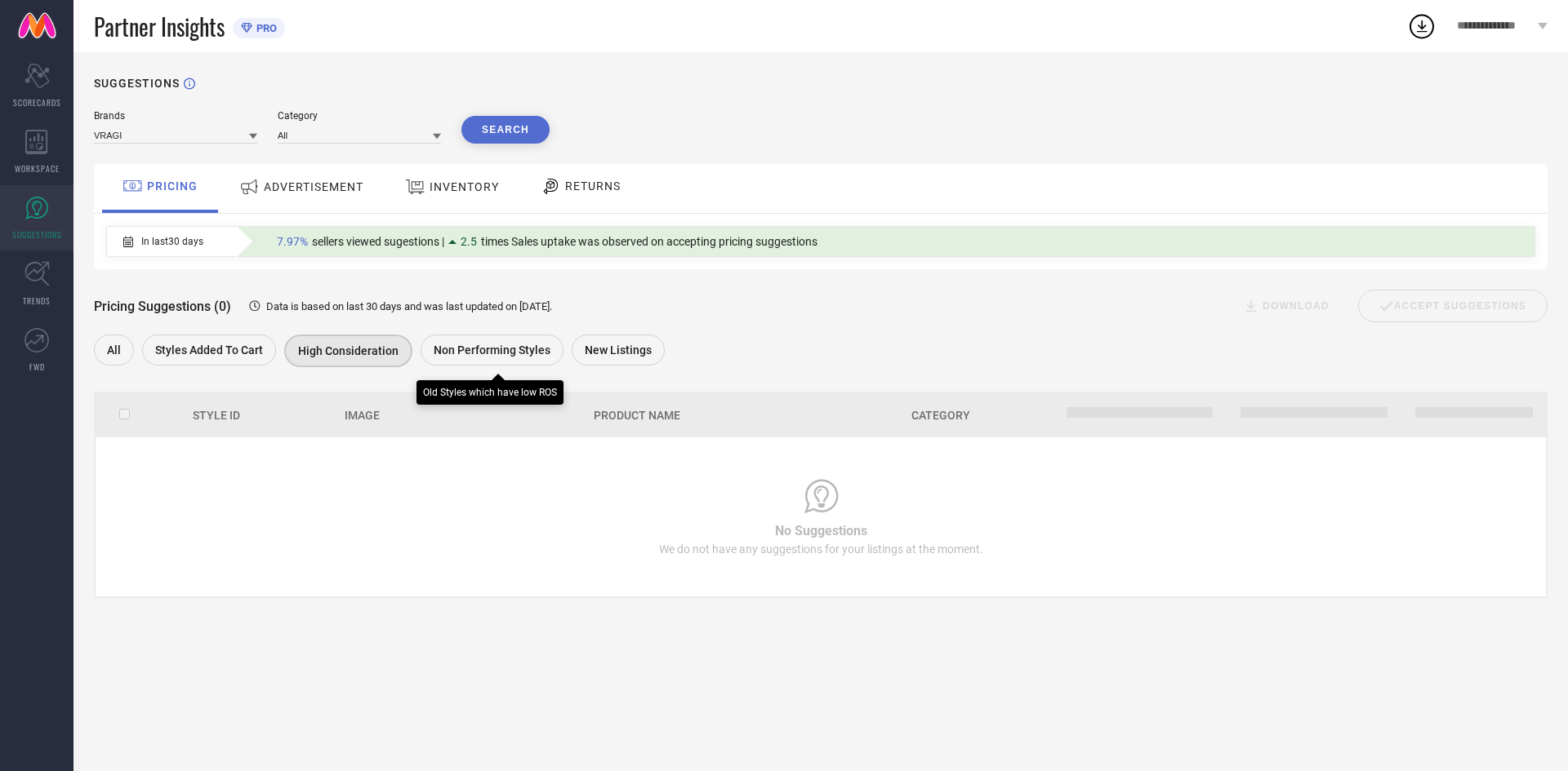
click at [485, 352] on span "Non Performing Styles" at bounding box center [492, 350] width 117 height 13
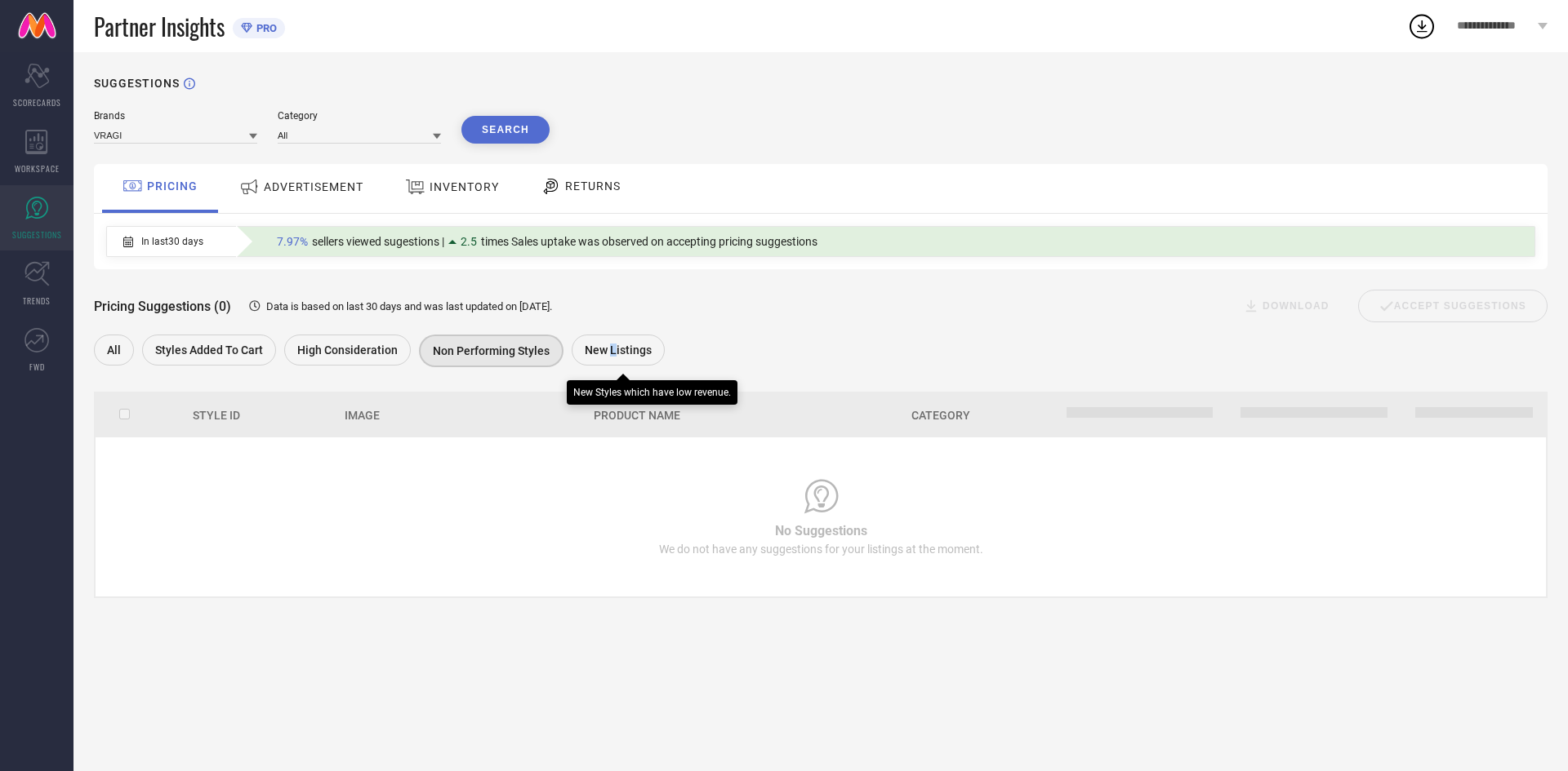
click at [608, 346] on div "New Listings" at bounding box center [617, 350] width 93 height 31
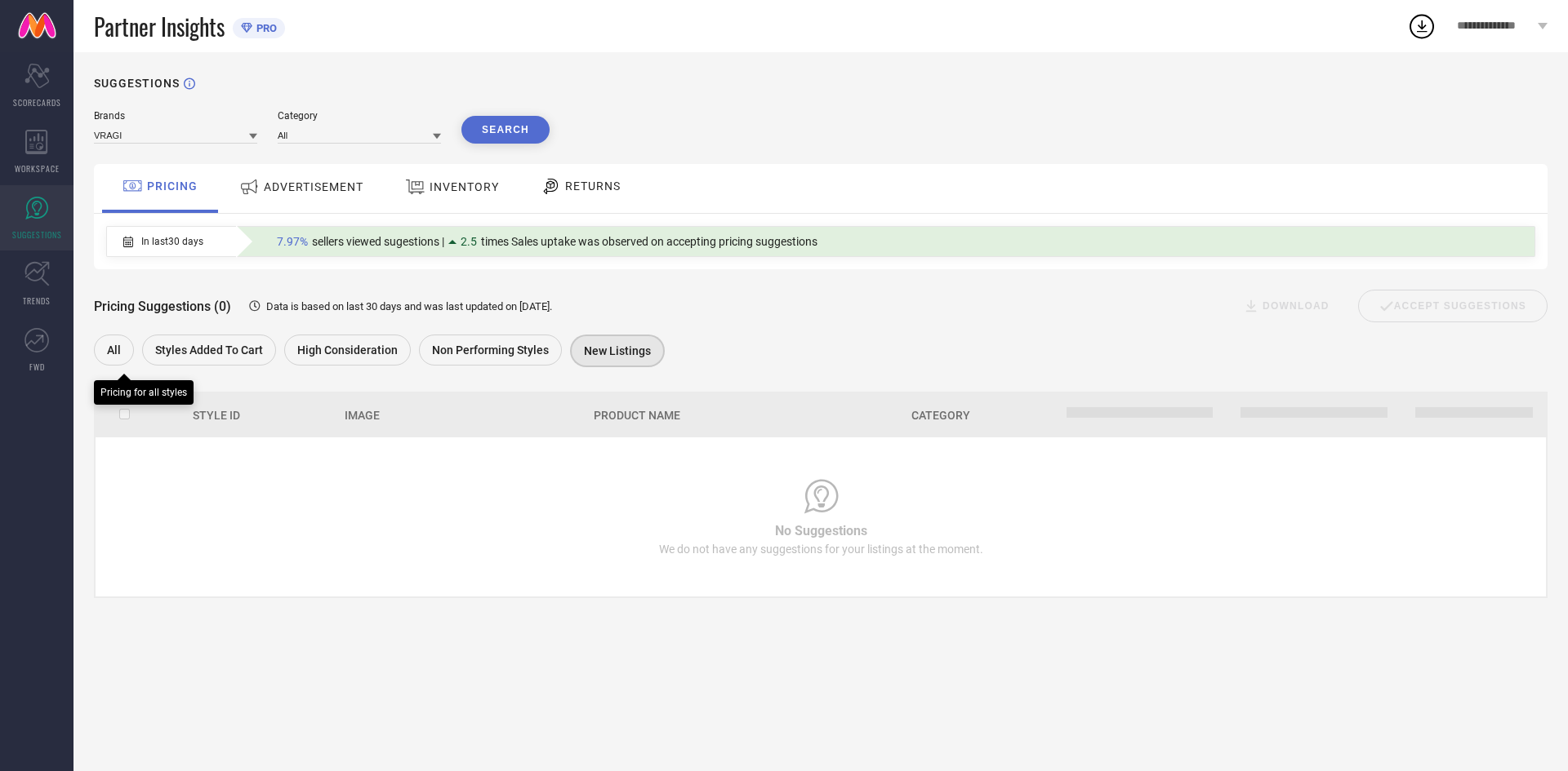
click at [116, 355] on span "All" at bounding box center [113, 350] width 14 height 13
click at [126, 137] on input at bounding box center [175, 135] width 163 height 17
click at [490, 130] on button "Search" at bounding box center [506, 130] width 88 height 28
